Goal: Information Seeking & Learning: Learn about a topic

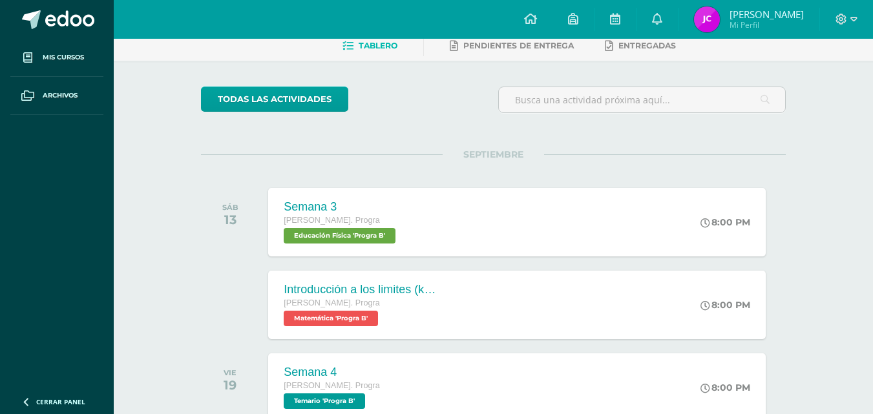
scroll to position [129, 0]
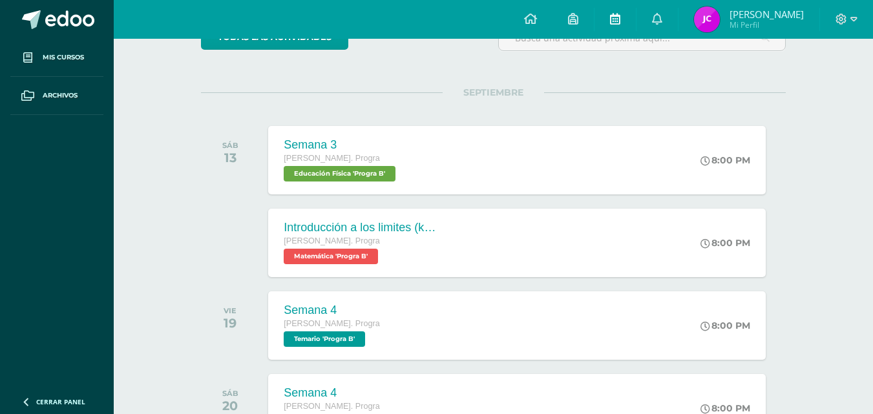
click at [636, 17] on link at bounding box center [614, 19] width 41 height 39
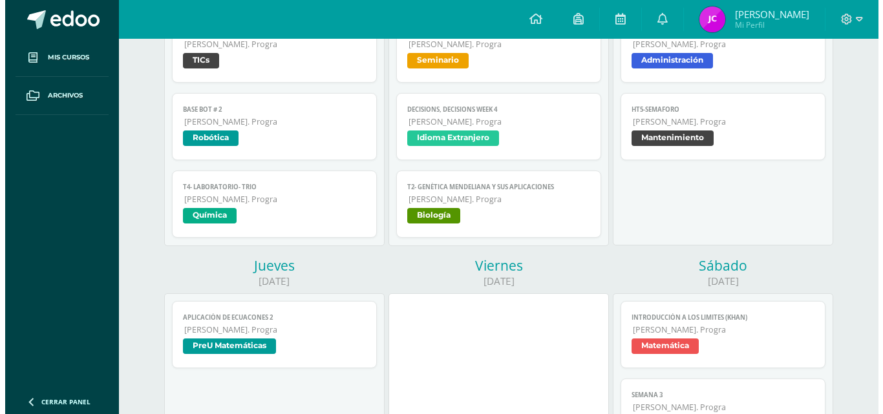
scroll to position [258, 0]
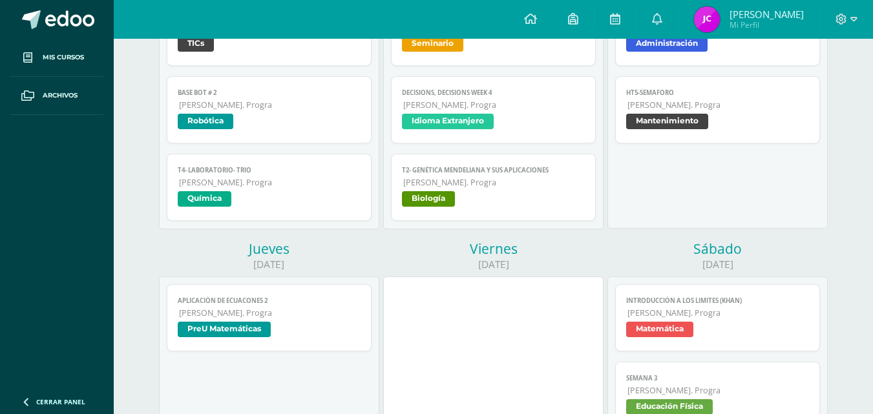
click at [242, 311] on span "[PERSON_NAME]. Progra" at bounding box center [269, 313] width 181 height 11
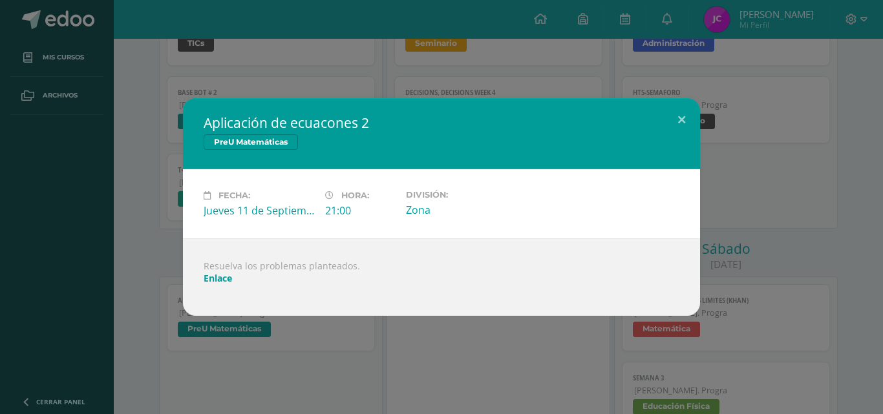
click at [230, 274] on link "Enlace" at bounding box center [218, 278] width 28 height 12
